Goal: Task Accomplishment & Management: Manage account settings

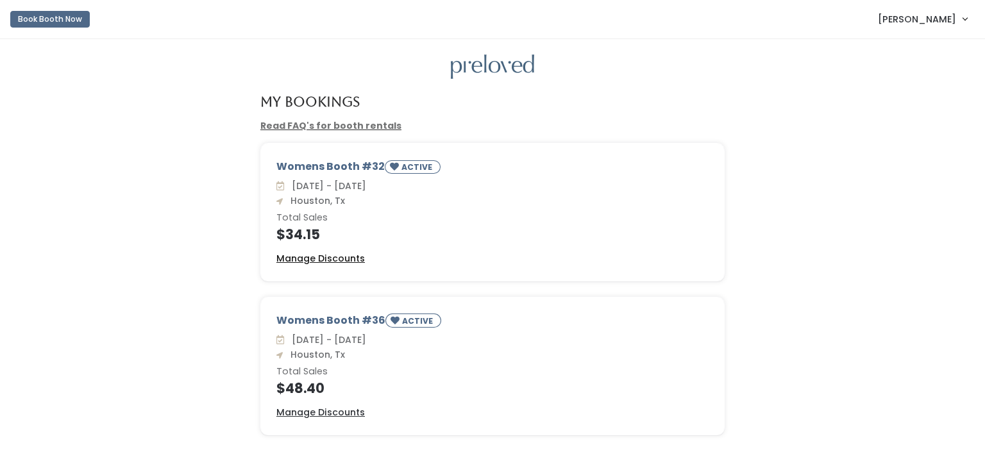
click at [333, 259] on u "Manage Discounts" at bounding box center [320, 258] width 88 height 13
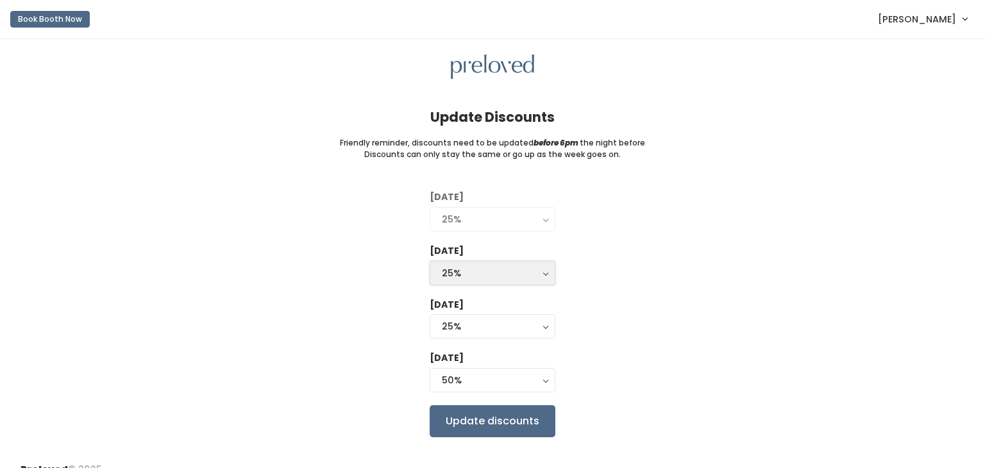
click at [479, 268] on div "25%" at bounding box center [492, 273] width 101 height 14
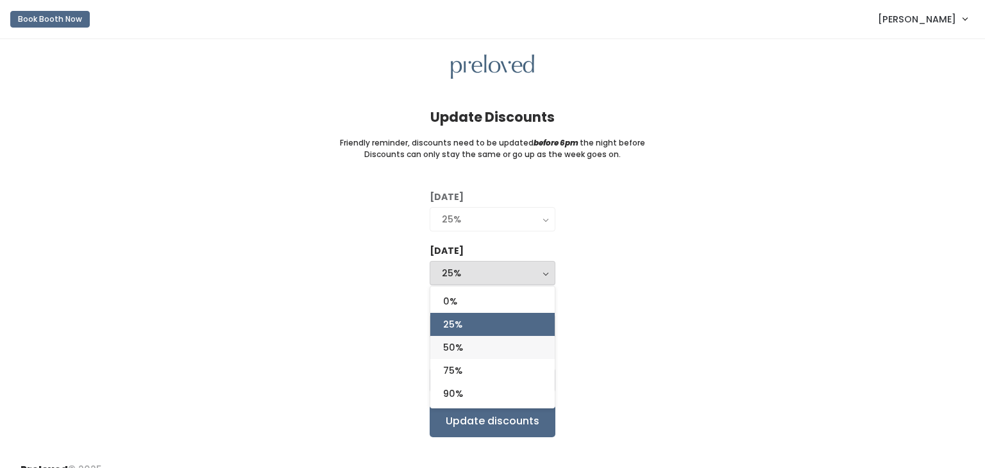
click at [460, 348] on span "50%" at bounding box center [453, 347] width 20 height 14
select select "50%"
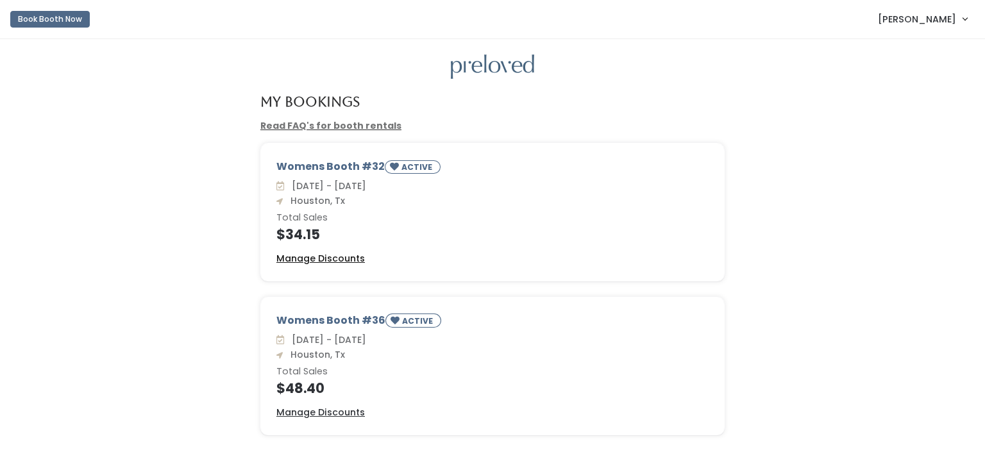
click at [297, 258] on u "Manage Discounts" at bounding box center [320, 258] width 88 height 13
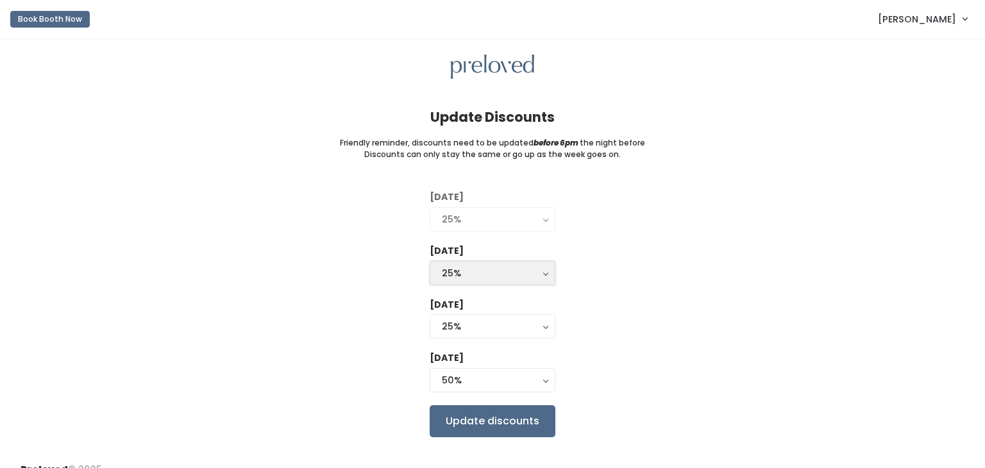
click at [499, 269] on div "25%" at bounding box center [492, 273] width 101 height 14
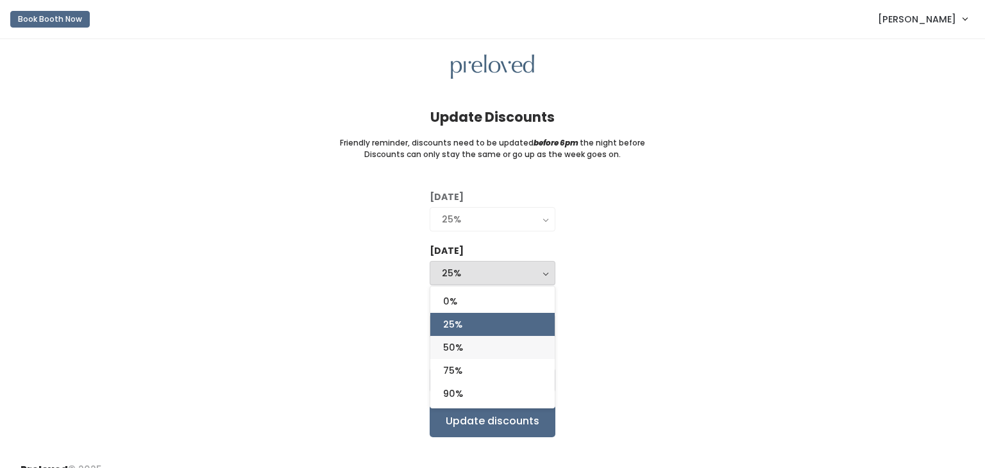
click at [484, 352] on link "50%" at bounding box center [492, 347] width 124 height 23
select select "50%"
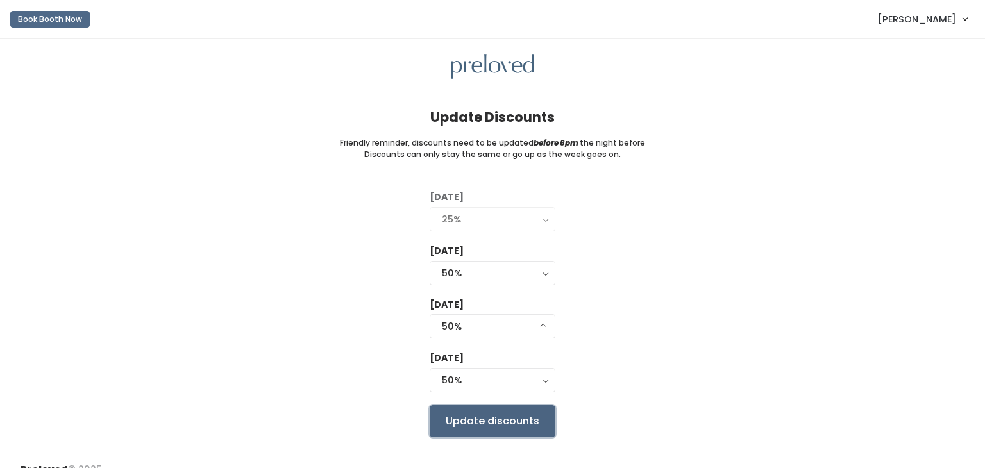
click at [497, 414] on input "Update discounts" at bounding box center [493, 421] width 126 height 32
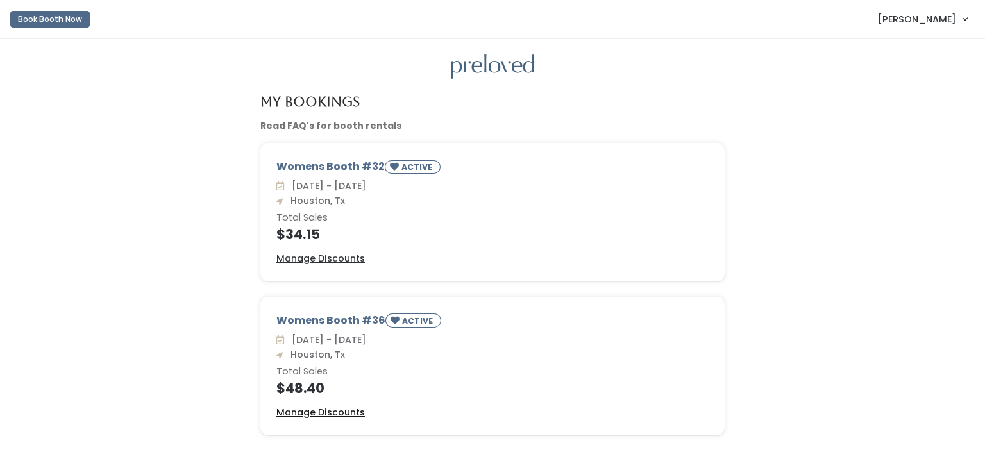
click at [300, 412] on u "Manage Discounts" at bounding box center [320, 412] width 88 height 13
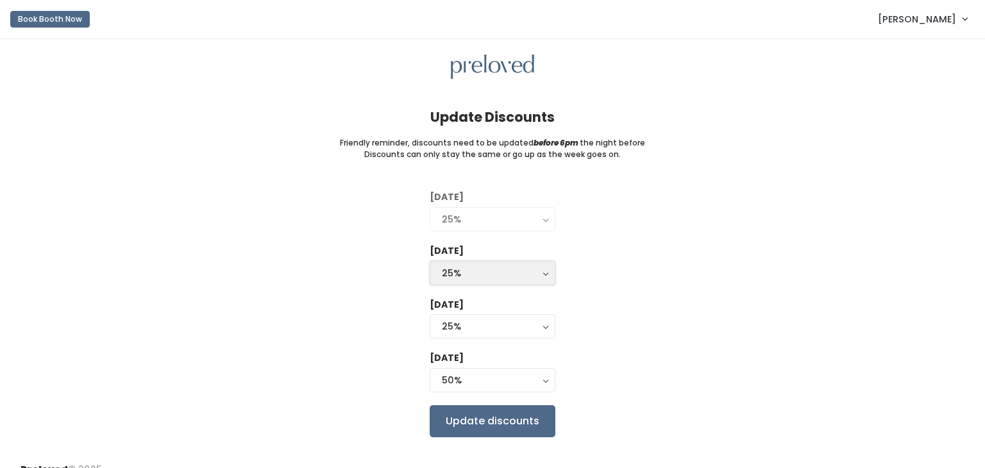
click at [472, 264] on button "25%" at bounding box center [493, 273] width 126 height 24
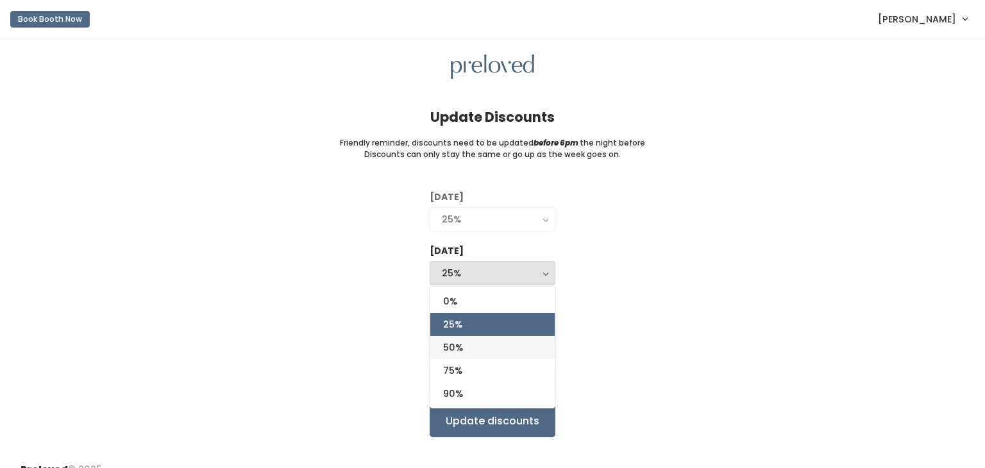
click at [464, 351] on link "50%" at bounding box center [492, 347] width 124 height 23
select select "50%"
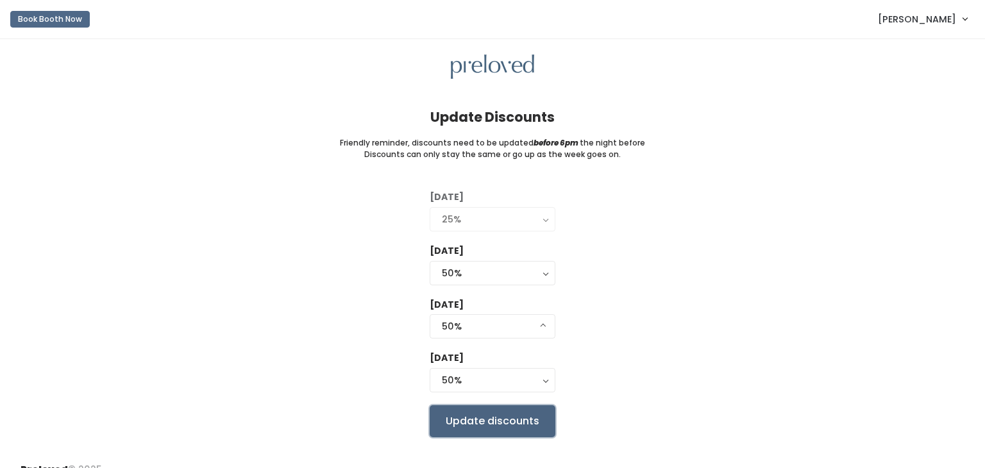
click at [484, 423] on input "Update discounts" at bounding box center [493, 421] width 126 height 32
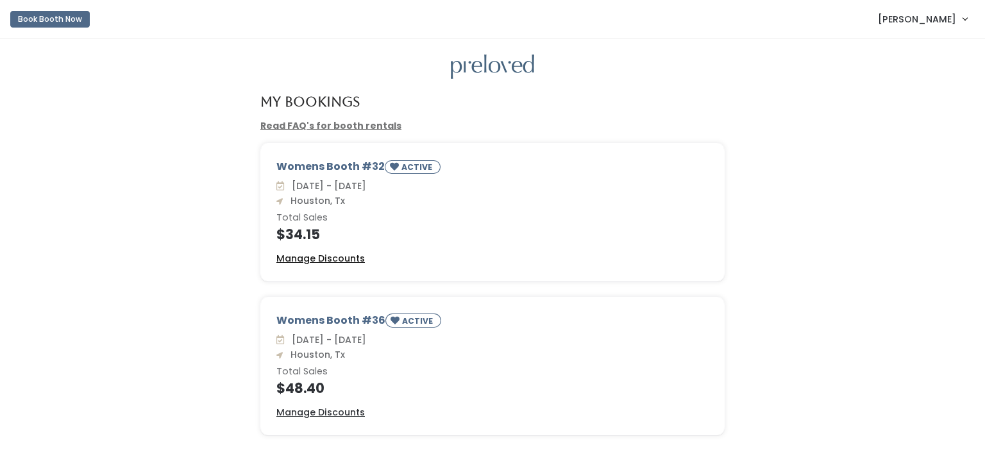
click at [349, 259] on u "Manage Discounts" at bounding box center [320, 258] width 88 height 13
